Goal: Transaction & Acquisition: Purchase product/service

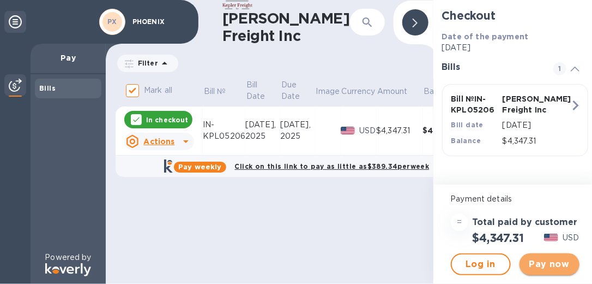
click at [539, 263] on span "Pay now" at bounding box center [550, 263] width 43 height 13
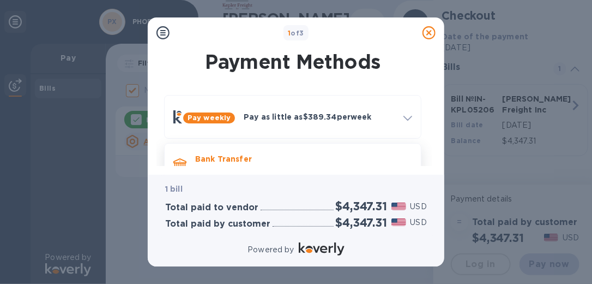
click at [231, 154] on p "Bank Transfer" at bounding box center [303, 158] width 217 height 11
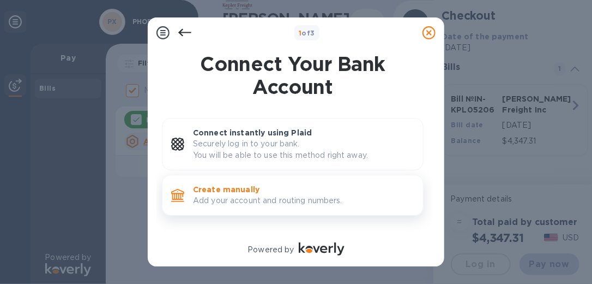
click at [218, 188] on p "Create manually" at bounding box center [303, 189] width 221 height 11
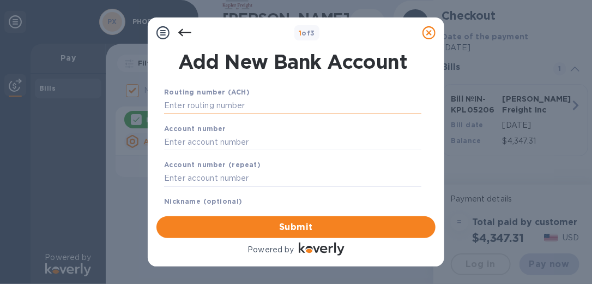
click at [176, 107] on input "text" at bounding box center [292, 106] width 257 height 16
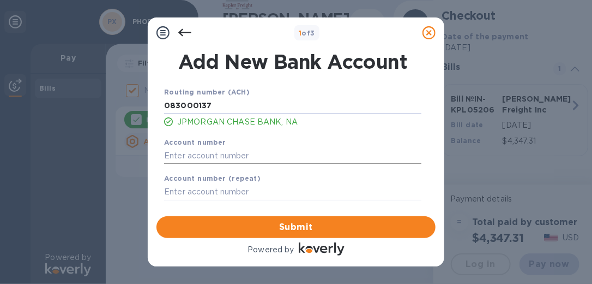
type input "083000137"
click at [176, 154] on input "text" at bounding box center [292, 155] width 257 height 16
type input "902777791"
click at [175, 193] on input "text" at bounding box center [292, 192] width 257 height 16
type input "902777791"
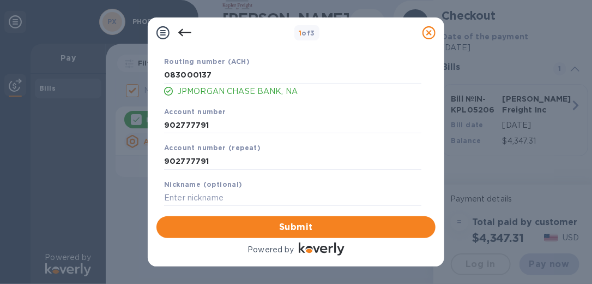
scroll to position [41, 0]
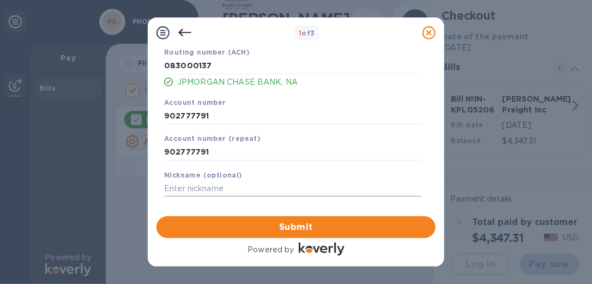
click at [175, 190] on input "text" at bounding box center [292, 189] width 257 height 16
type input "Phoenix Checking"
click at [274, 227] on span "Submit" at bounding box center [296, 226] width 262 height 13
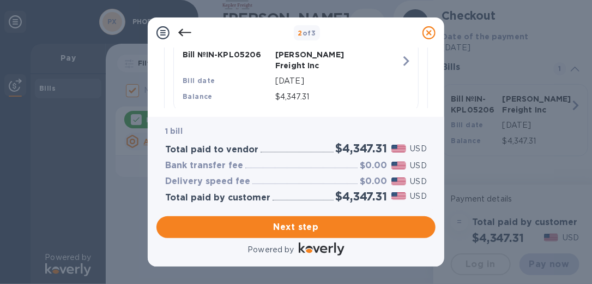
scroll to position [308, 0]
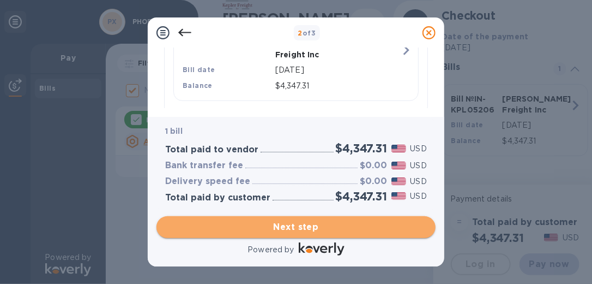
click at [305, 225] on span "Next step" at bounding box center [296, 226] width 262 height 13
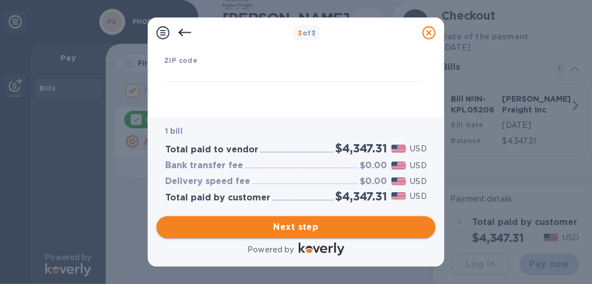
type input "[GEOGRAPHIC_DATA]"
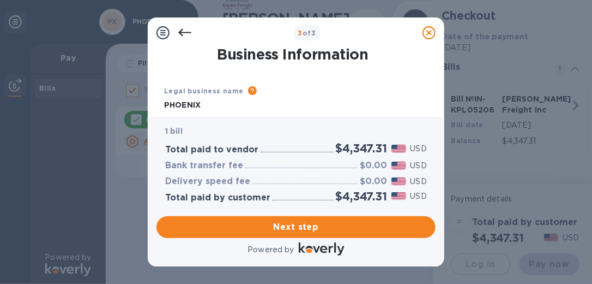
scroll to position [31, 0]
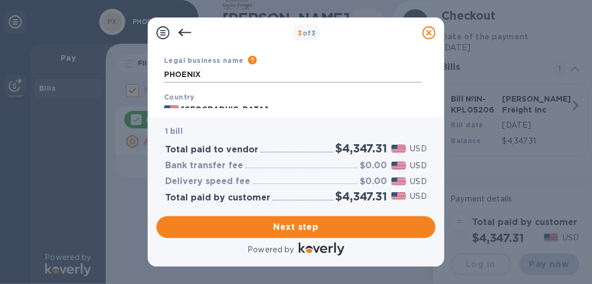
click at [205, 73] on input "PHOENIX" at bounding box center [292, 75] width 257 height 16
type input "P"
type input "Phoenix Technologies & Materials, Inc."
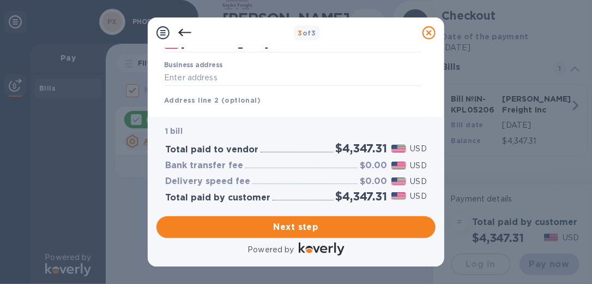
scroll to position [97, 0]
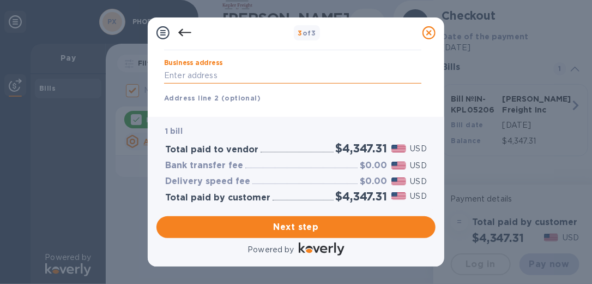
click at [169, 77] on input "Business address" at bounding box center [292, 76] width 257 height 16
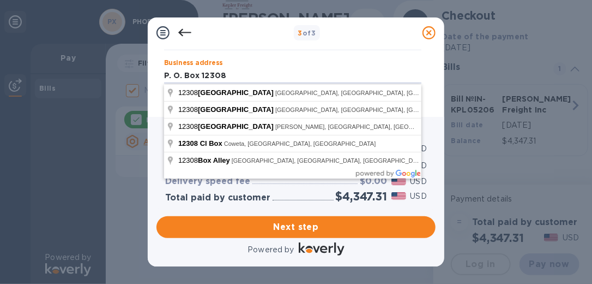
type input "P. O. Box 12308"
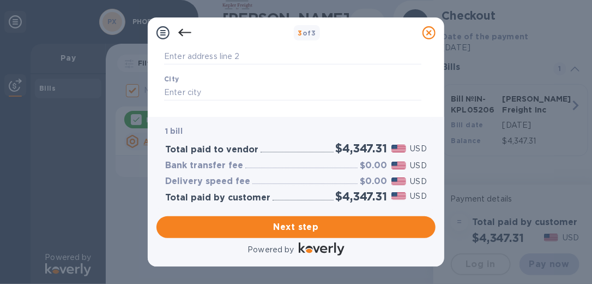
scroll to position [166, 0]
click at [172, 81] on input "text" at bounding box center [292, 79] width 257 height 16
type input "[GEOGRAPHIC_DATA]"
click at [171, 94] on input "text" at bounding box center [292, 89] width 257 height 16
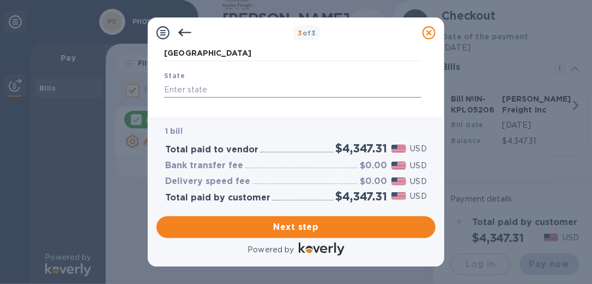
click at [171, 94] on input "text" at bounding box center [292, 89] width 257 height 16
type input "[US_STATE]"
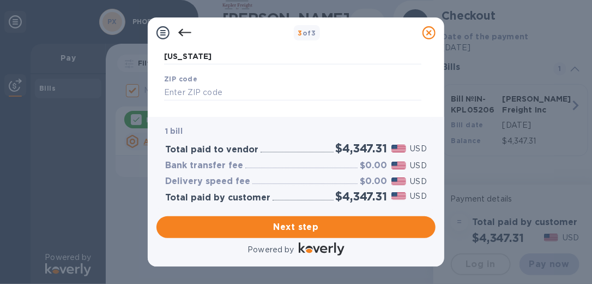
scroll to position [228, 0]
click at [168, 92] on input "text" at bounding box center [292, 90] width 257 height 16
type input "40582"
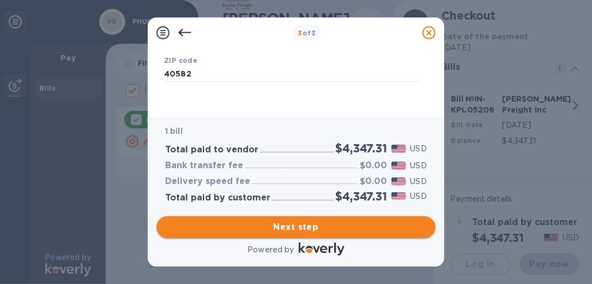
click at [306, 226] on span "Next step" at bounding box center [296, 226] width 262 height 13
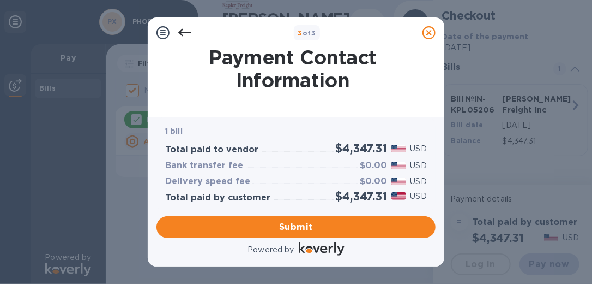
scroll to position [68, 0]
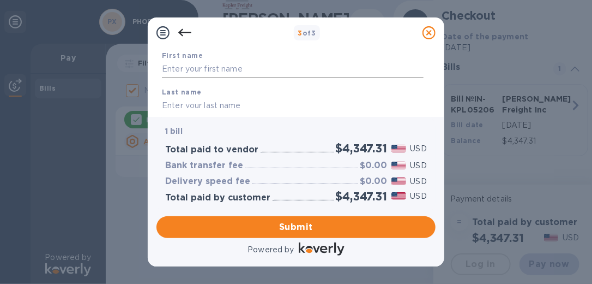
click at [188, 68] on input "text" at bounding box center [293, 69] width 262 height 16
type input "[PERSON_NAME]"
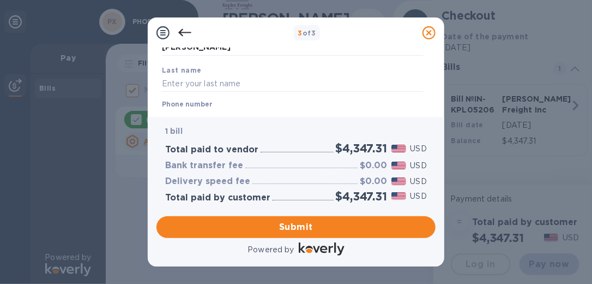
scroll to position [93, 0]
click at [183, 87] on input "text" at bounding box center [293, 81] width 262 height 16
type input "[PERSON_NAME]"
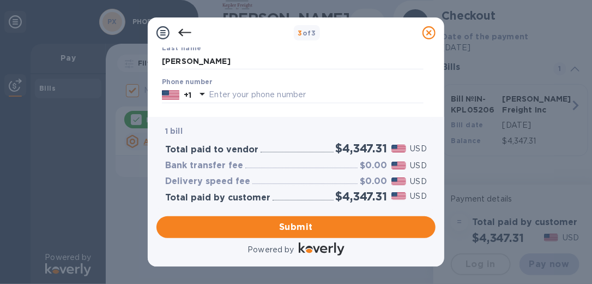
scroll to position [122, 0]
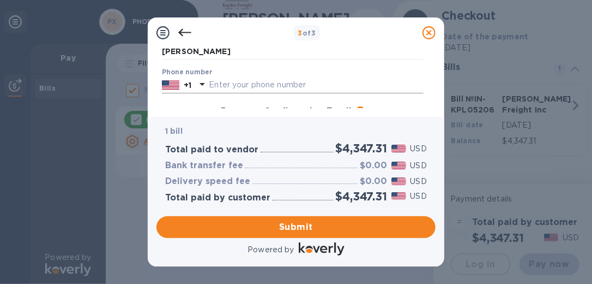
click at [225, 82] on input "text" at bounding box center [316, 85] width 215 height 16
type input "8593334116"
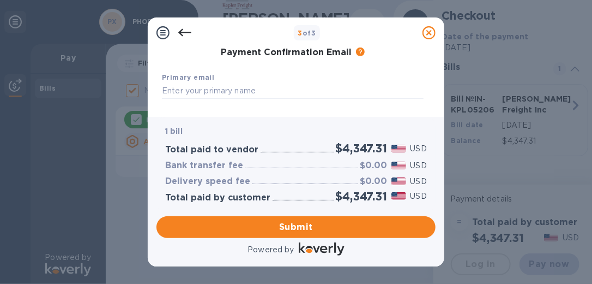
scroll to position [183, 0]
click at [191, 93] on input "text" at bounding box center [293, 89] width 262 height 16
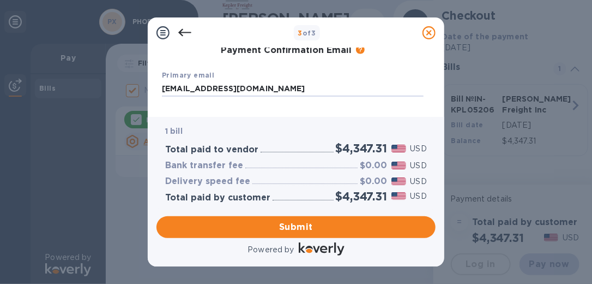
type input "[EMAIL_ADDRESS][DOMAIN_NAME]"
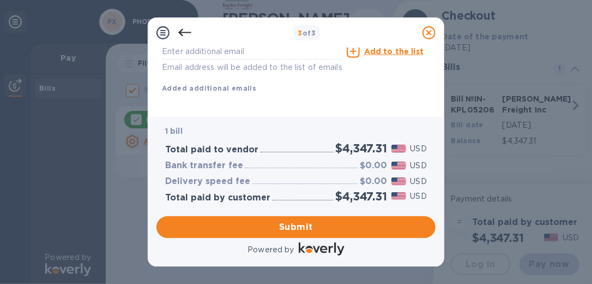
scroll to position [277, 0]
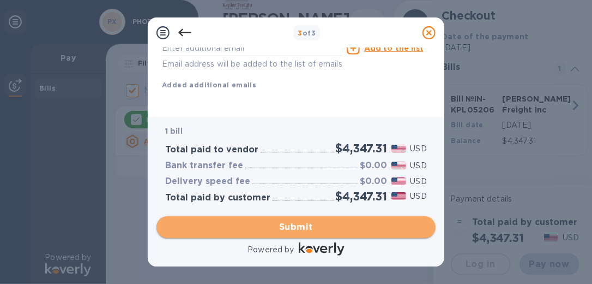
click at [288, 224] on span "Submit" at bounding box center [296, 226] width 262 height 13
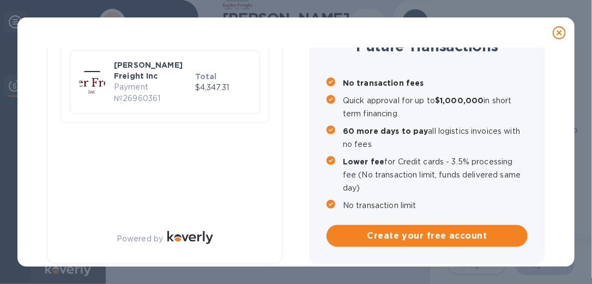
checkbox input "false"
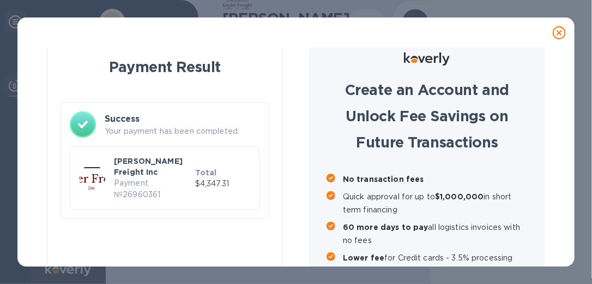
scroll to position [0, 0]
